Goal: Obtain resource: Obtain resource

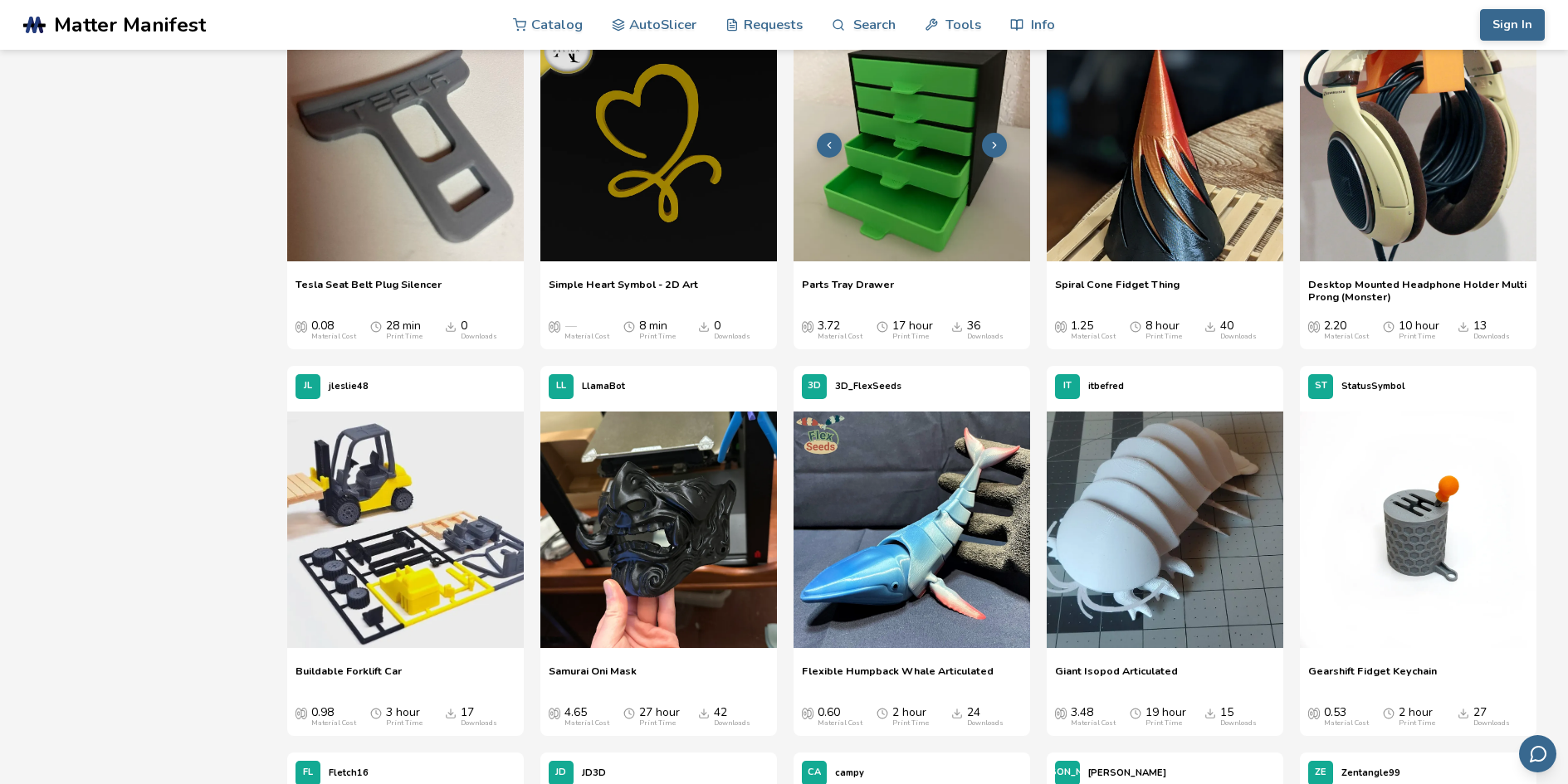
scroll to position [4564, 0]
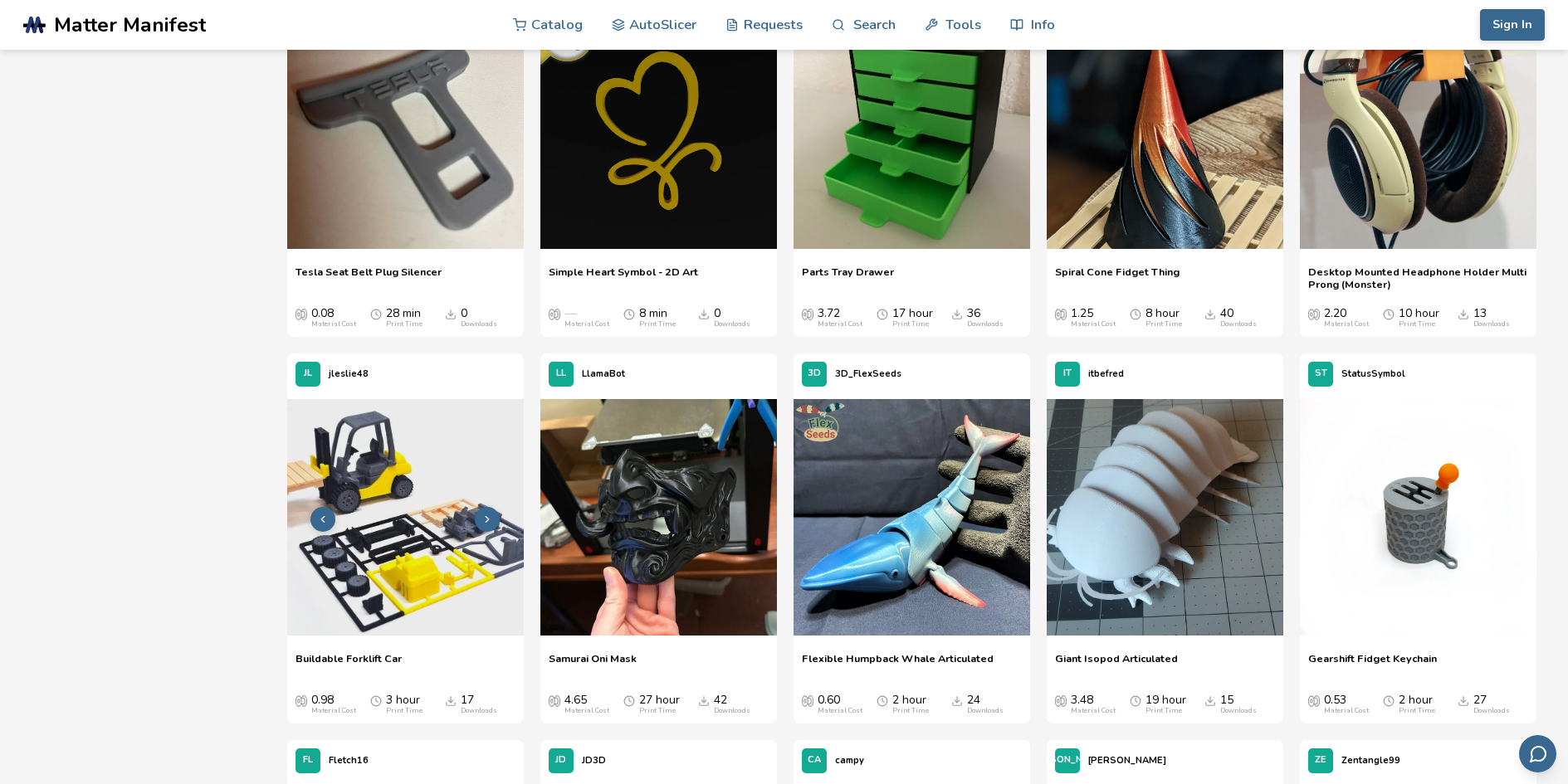
click at [450, 533] on img at bounding box center [405, 517] width 237 height 236
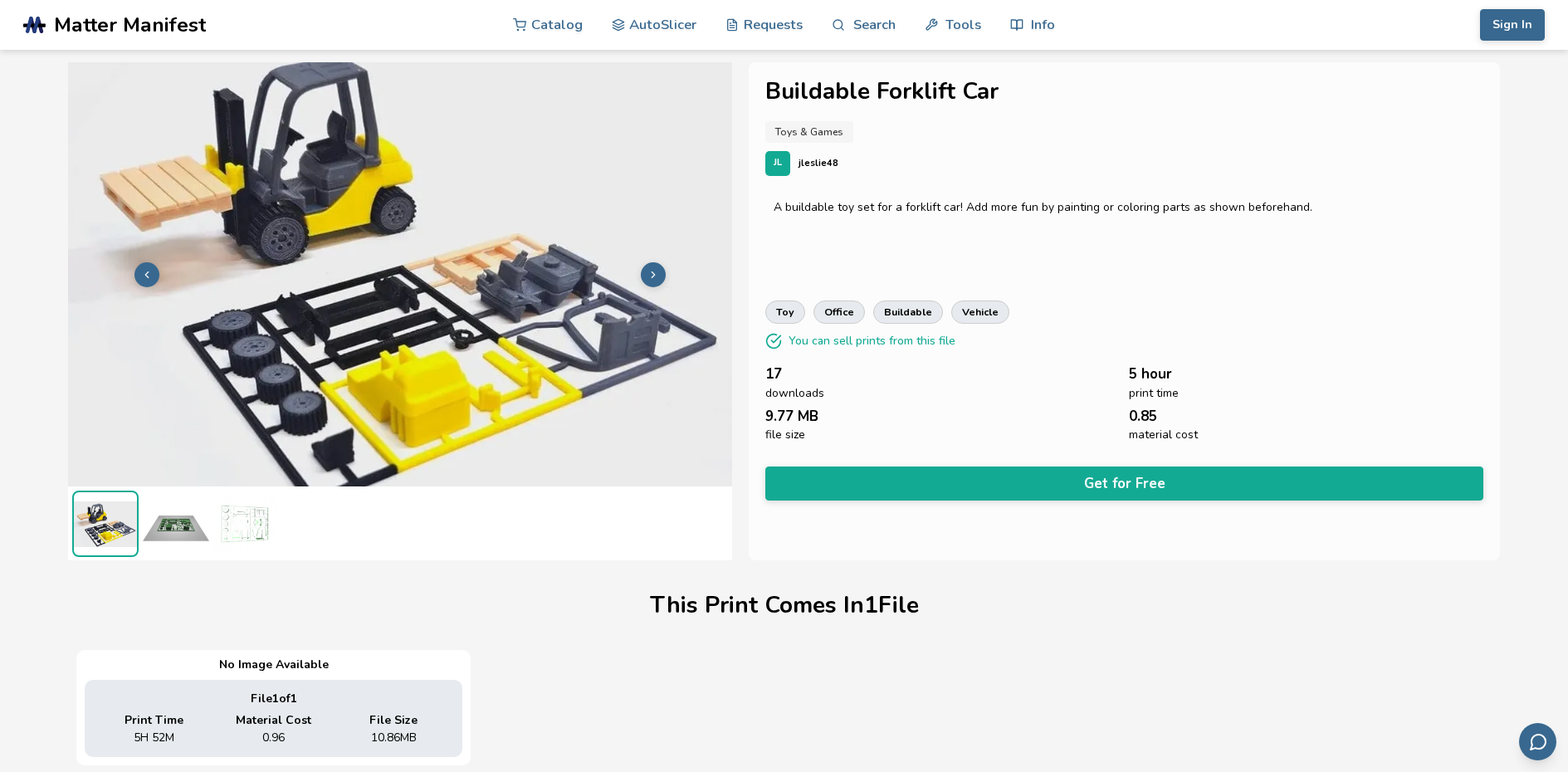
click at [167, 520] on img at bounding box center [176, 524] width 67 height 67
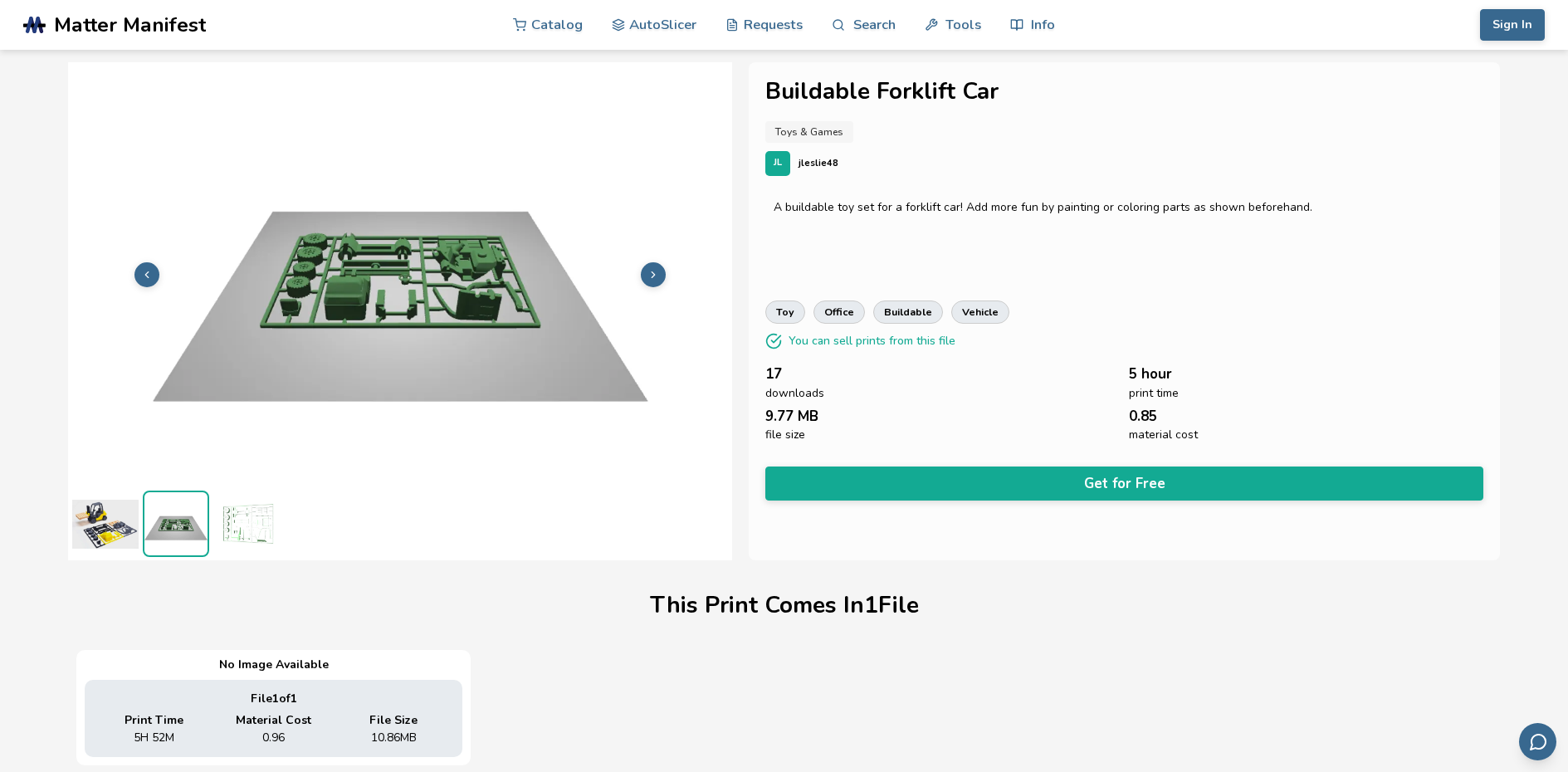
click at [224, 519] on img at bounding box center [246, 524] width 67 height 67
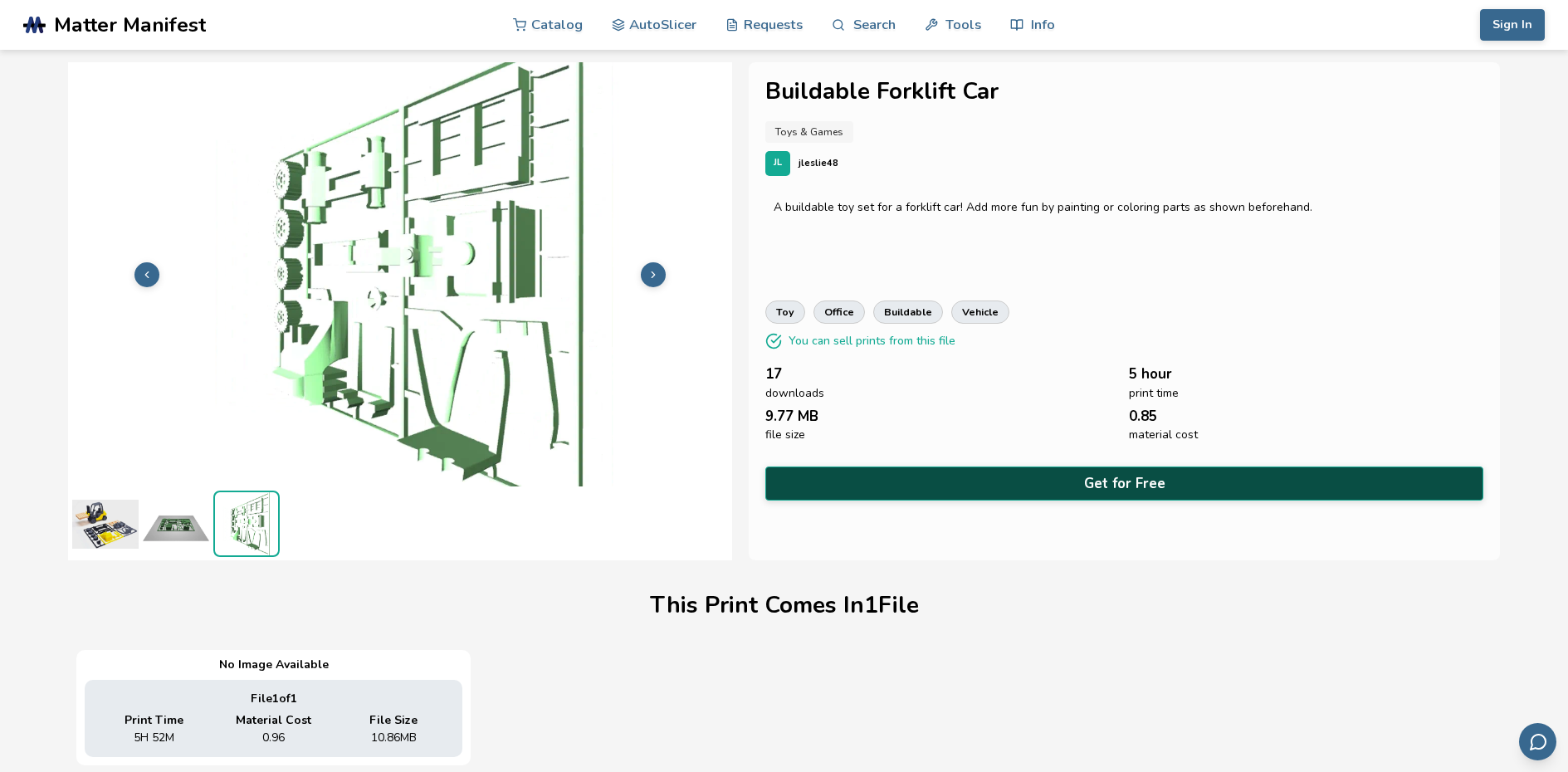
click at [1106, 481] on button "Get for Free" at bounding box center [1124, 484] width 717 height 34
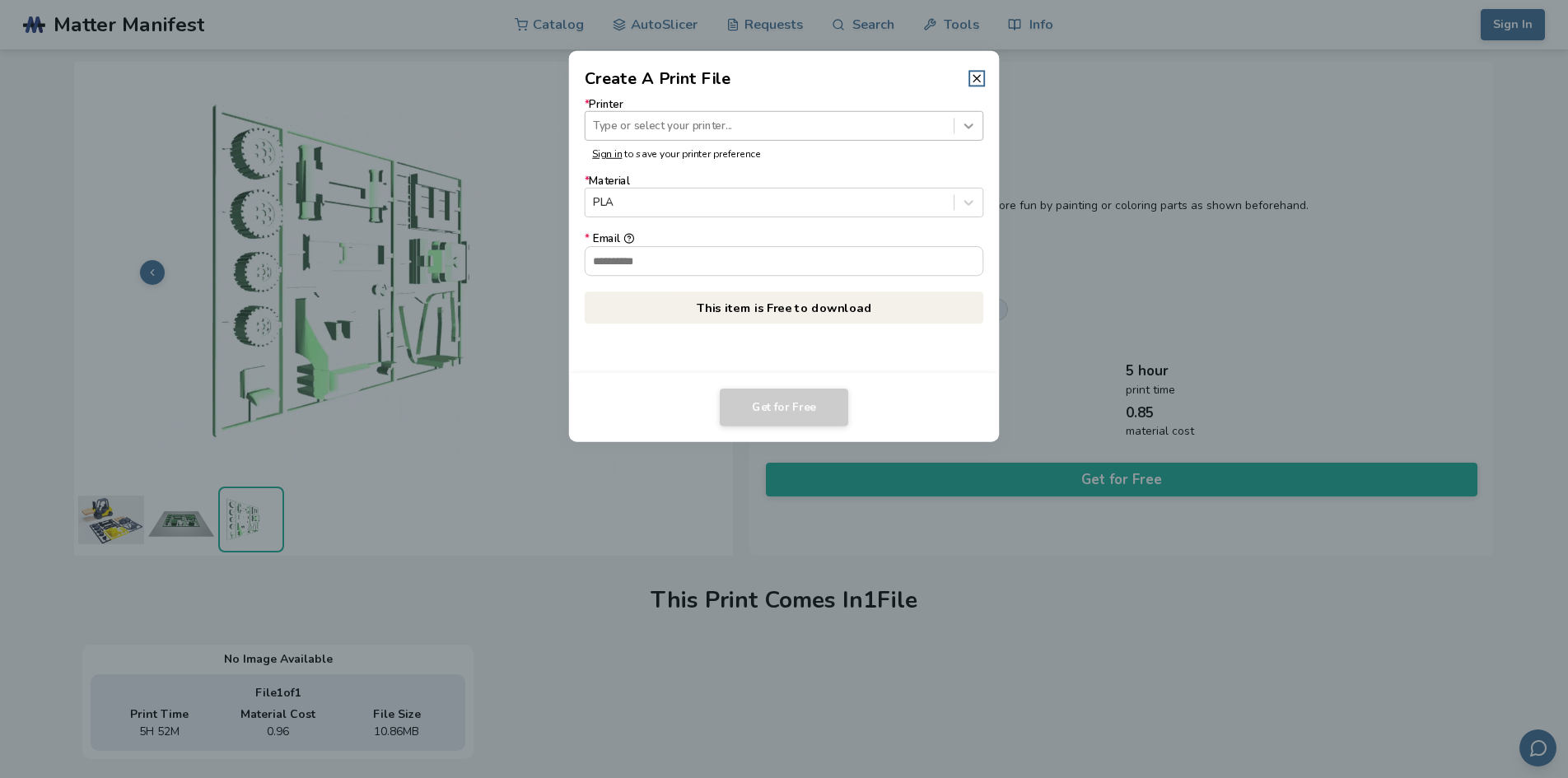
click at [968, 124] on icon at bounding box center [969, 126] width 16 height 16
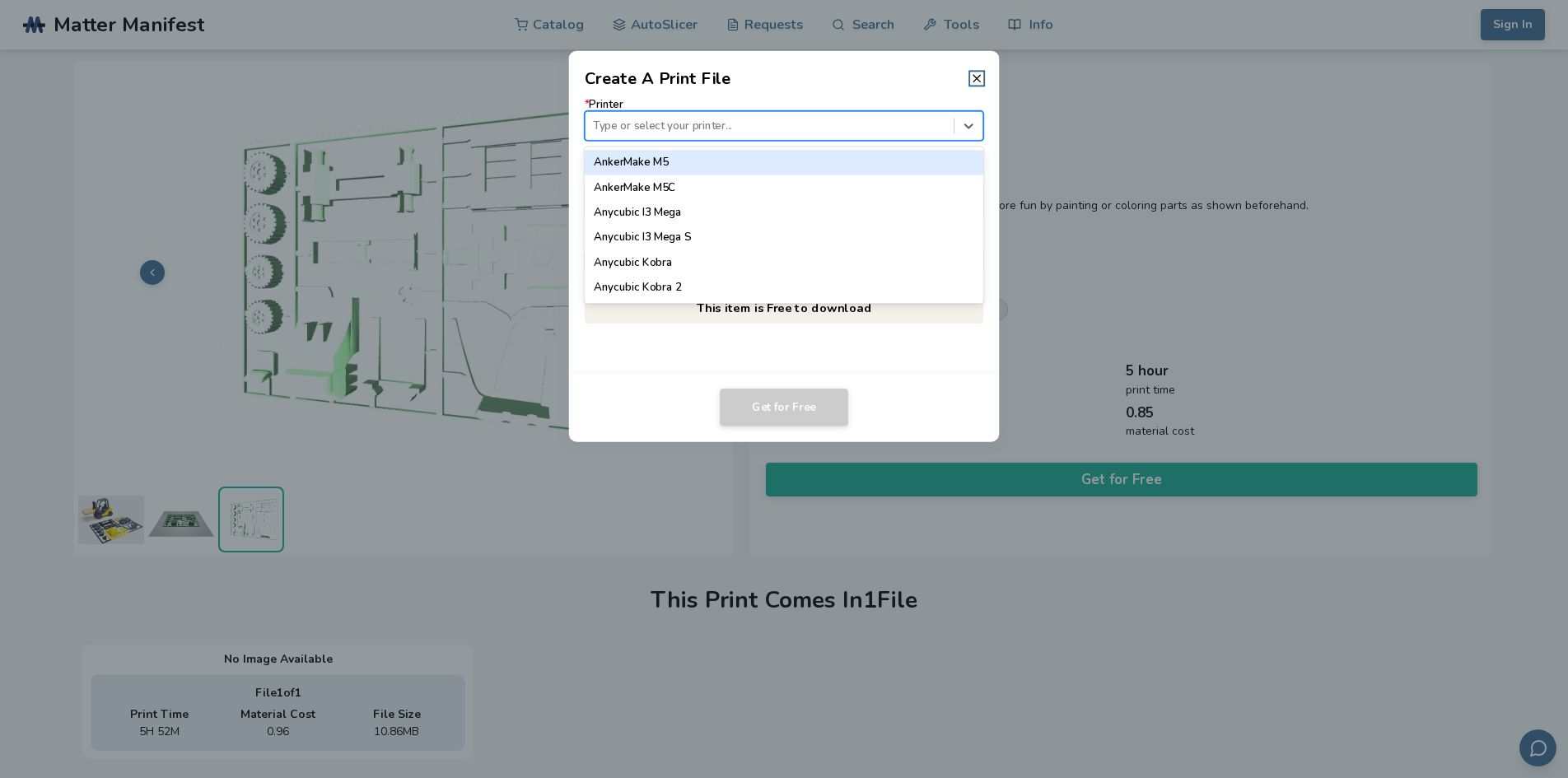
click at [971, 70] on header "Create A Print File" at bounding box center [784, 70] width 431 height 39
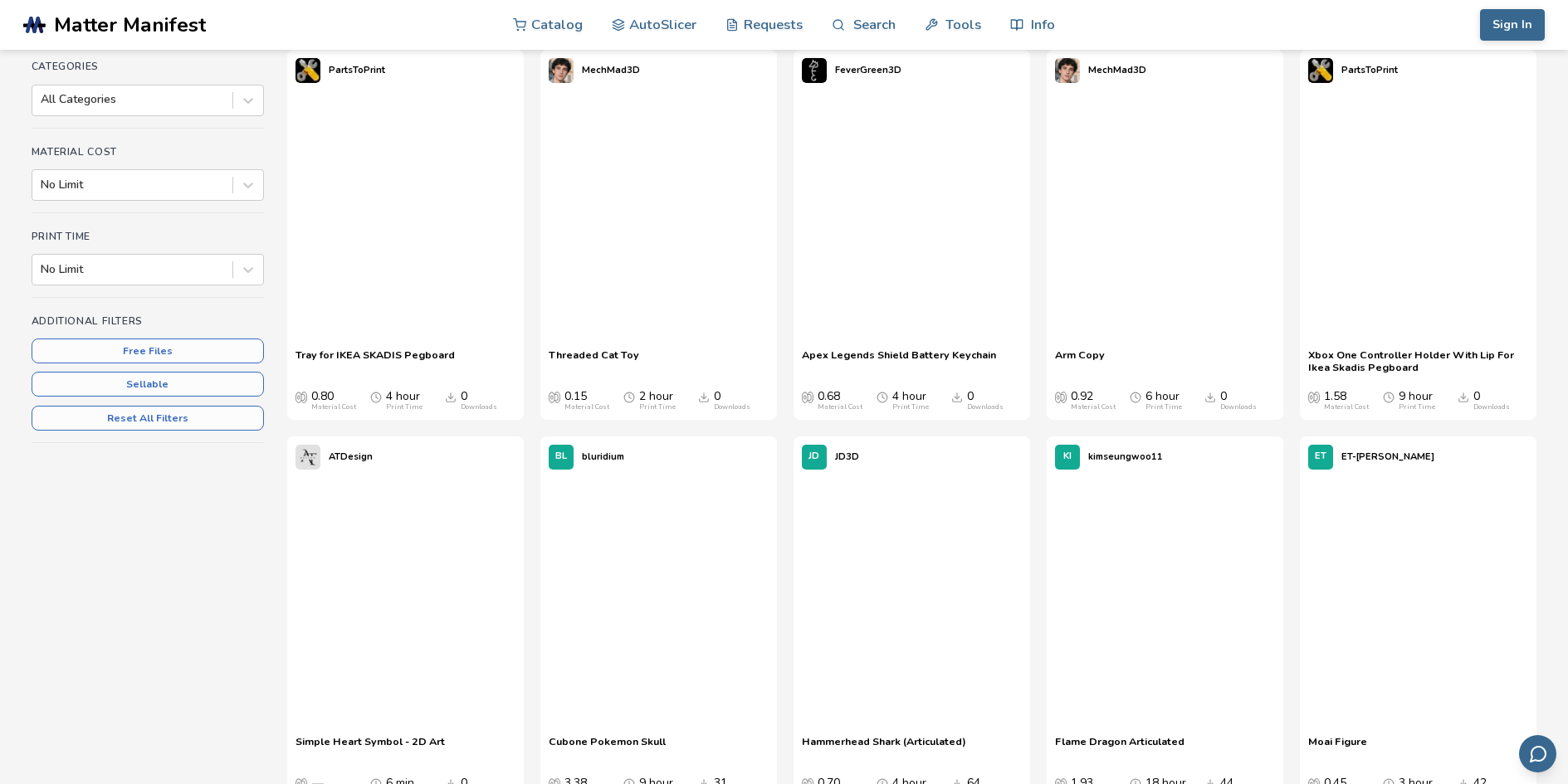
scroll to position [381, 0]
